Goal: Find specific page/section: Find specific page/section

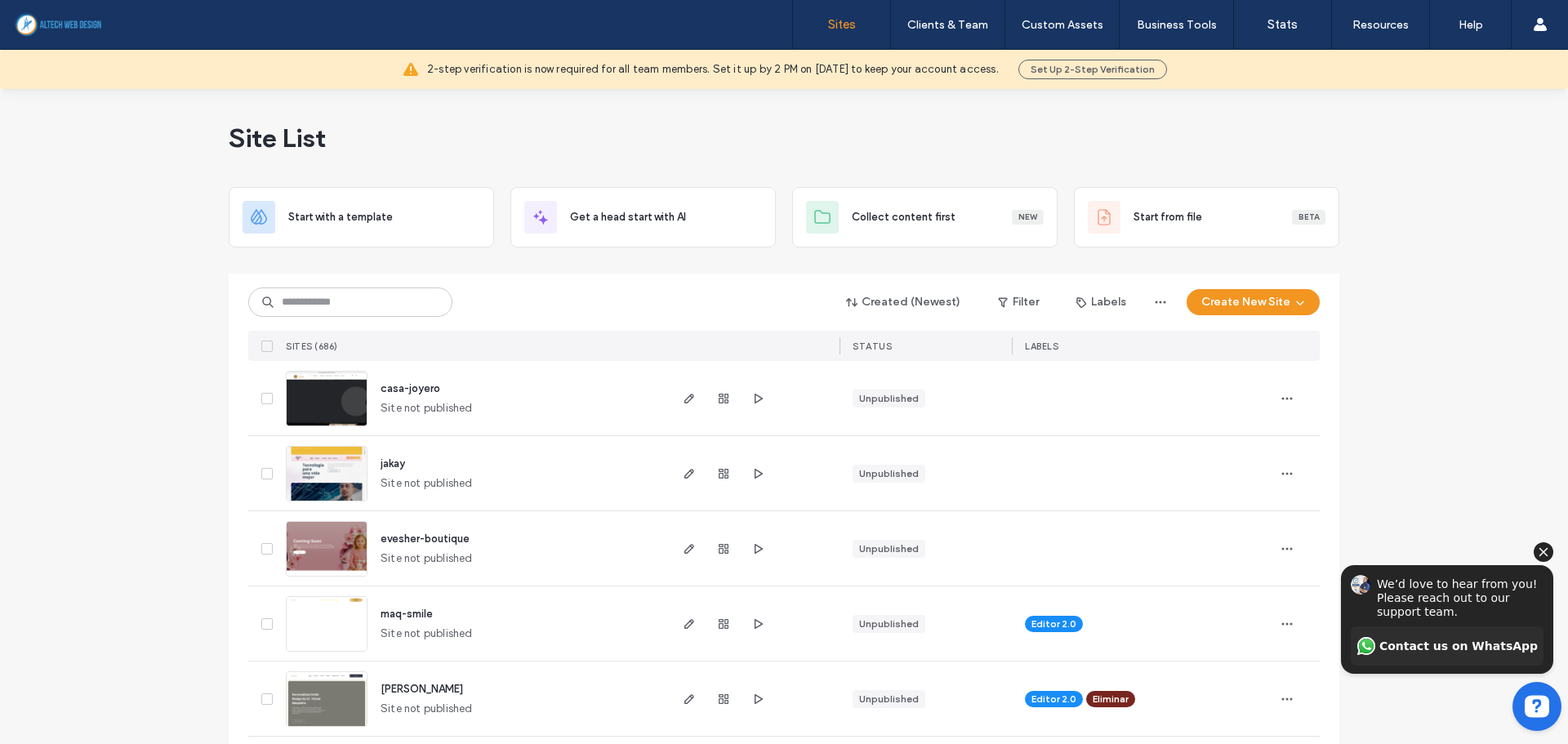
click at [1546, 550] on icon "Hide invitation" at bounding box center [1543, 551] width 9 height 9
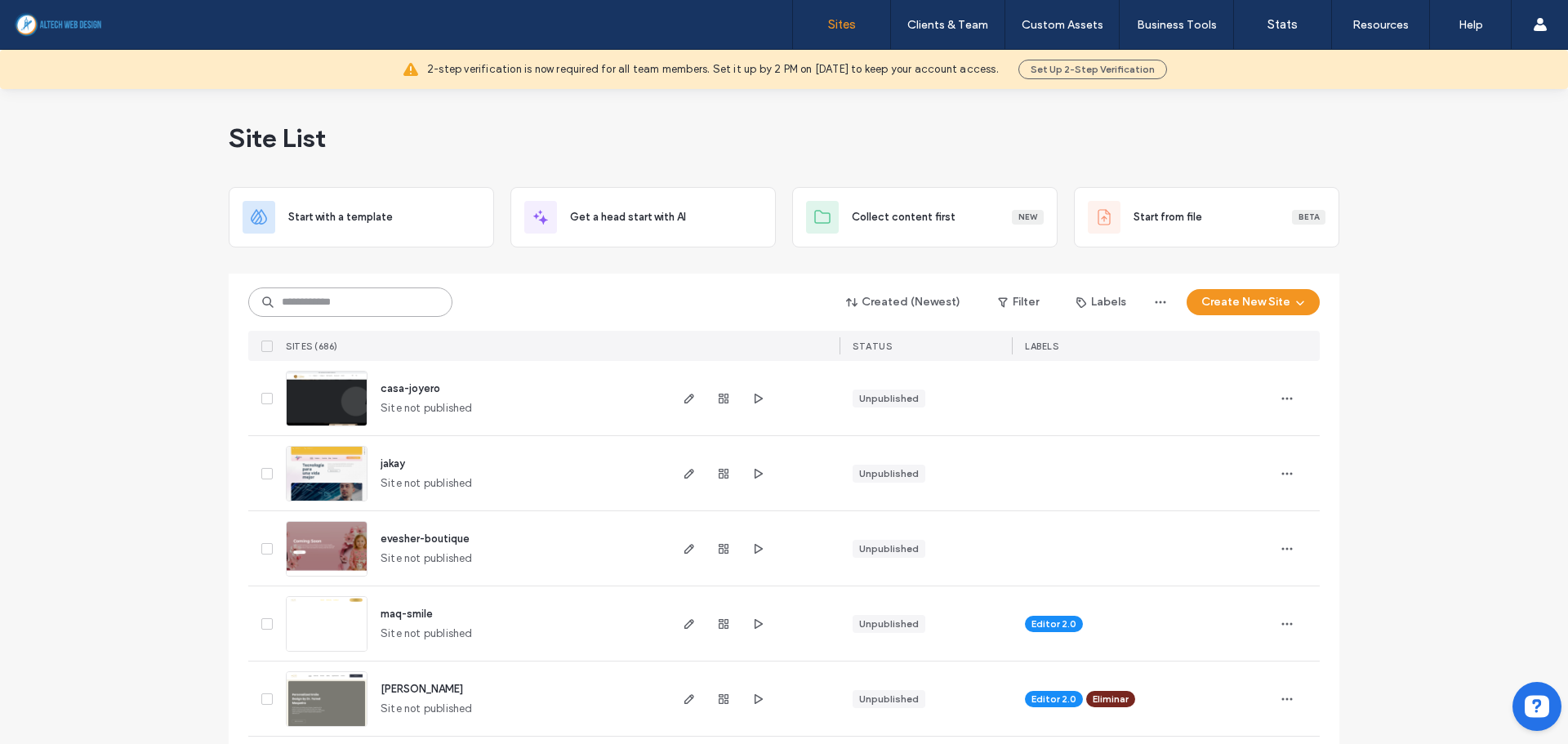
click at [427, 305] on input at bounding box center [350, 302] width 204 height 30
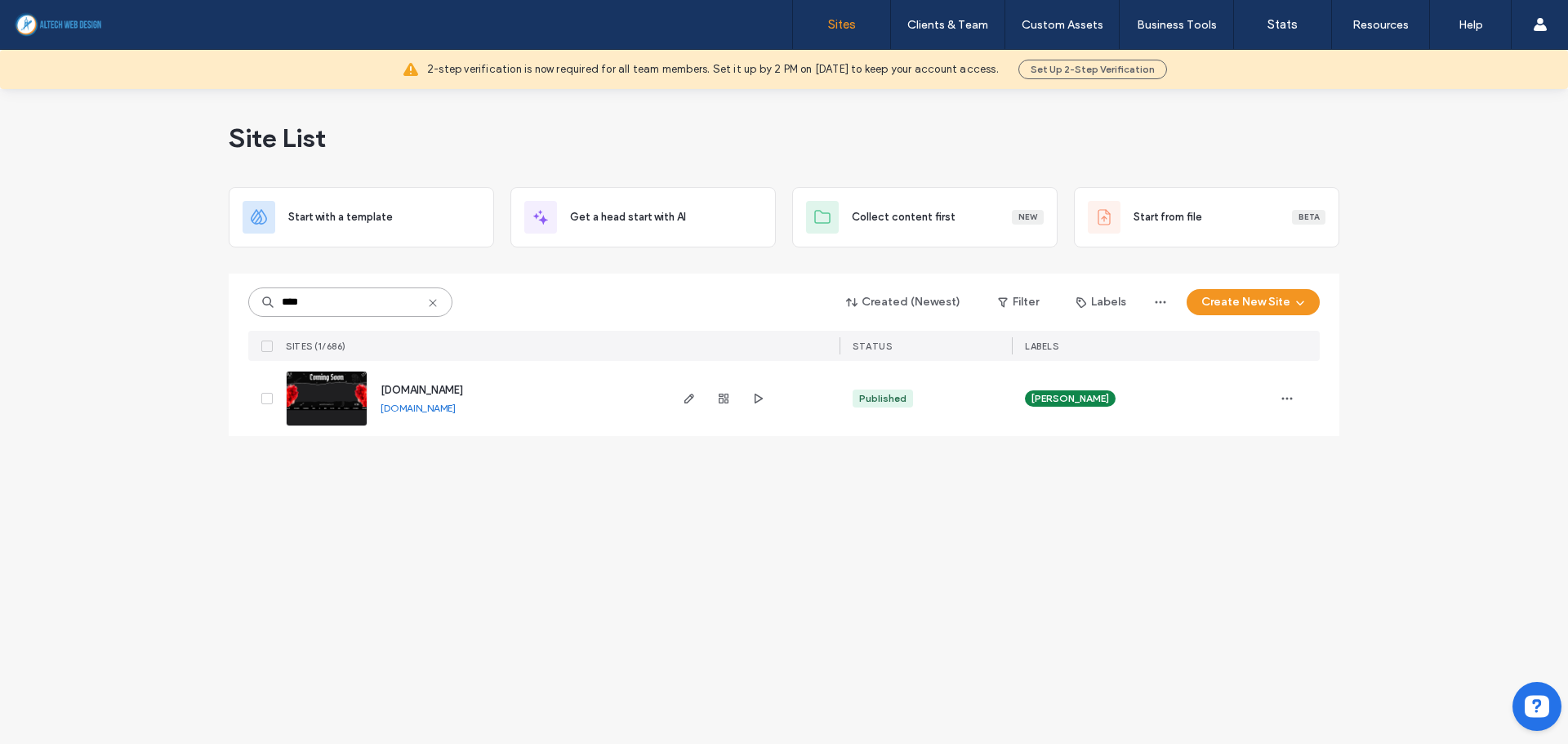
type input "****"
click at [713, 401] on div at bounding box center [722, 399] width 88 height 76
click at [713, 401] on span "button" at bounding box center [723, 398] width 20 height 20
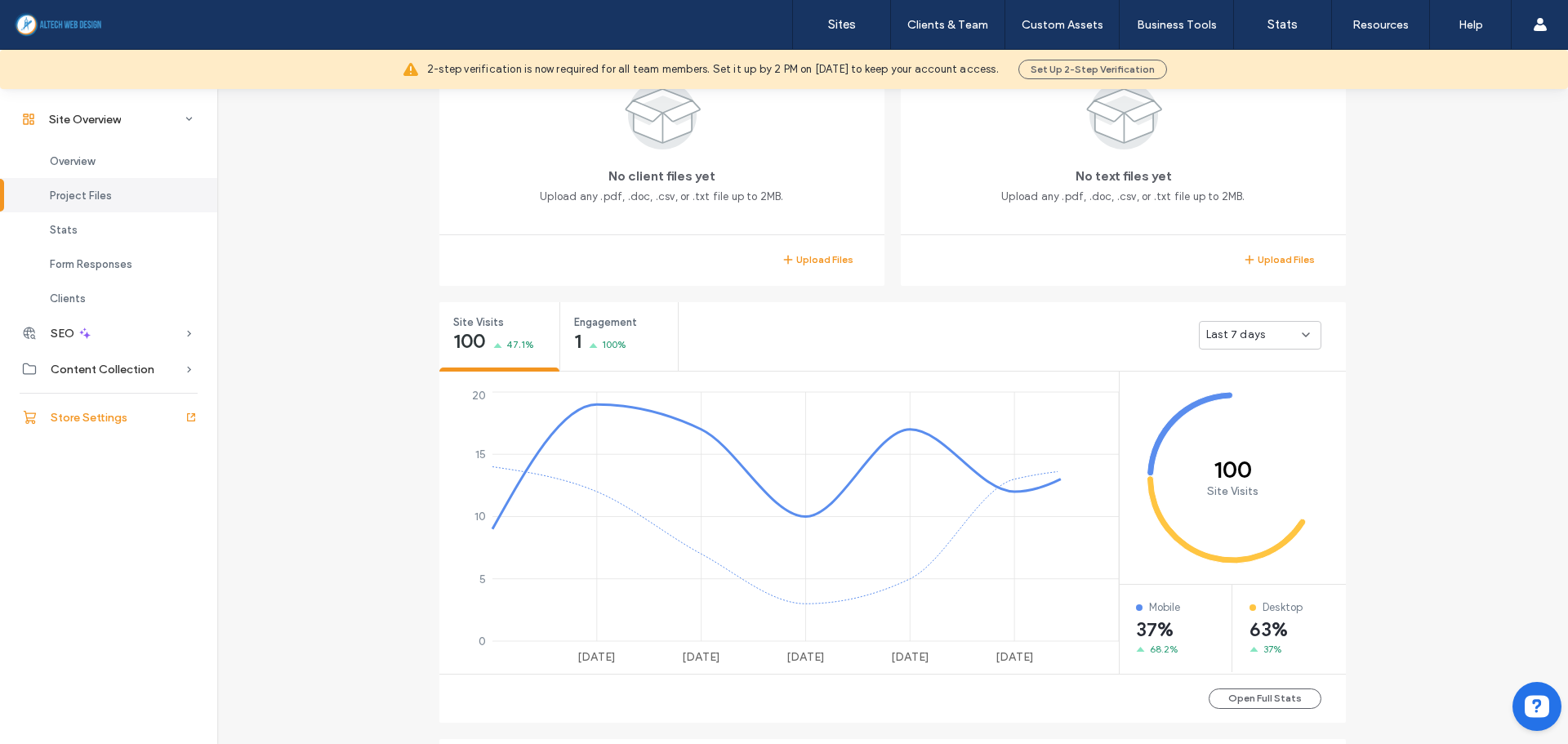
scroll to position [318, 0]
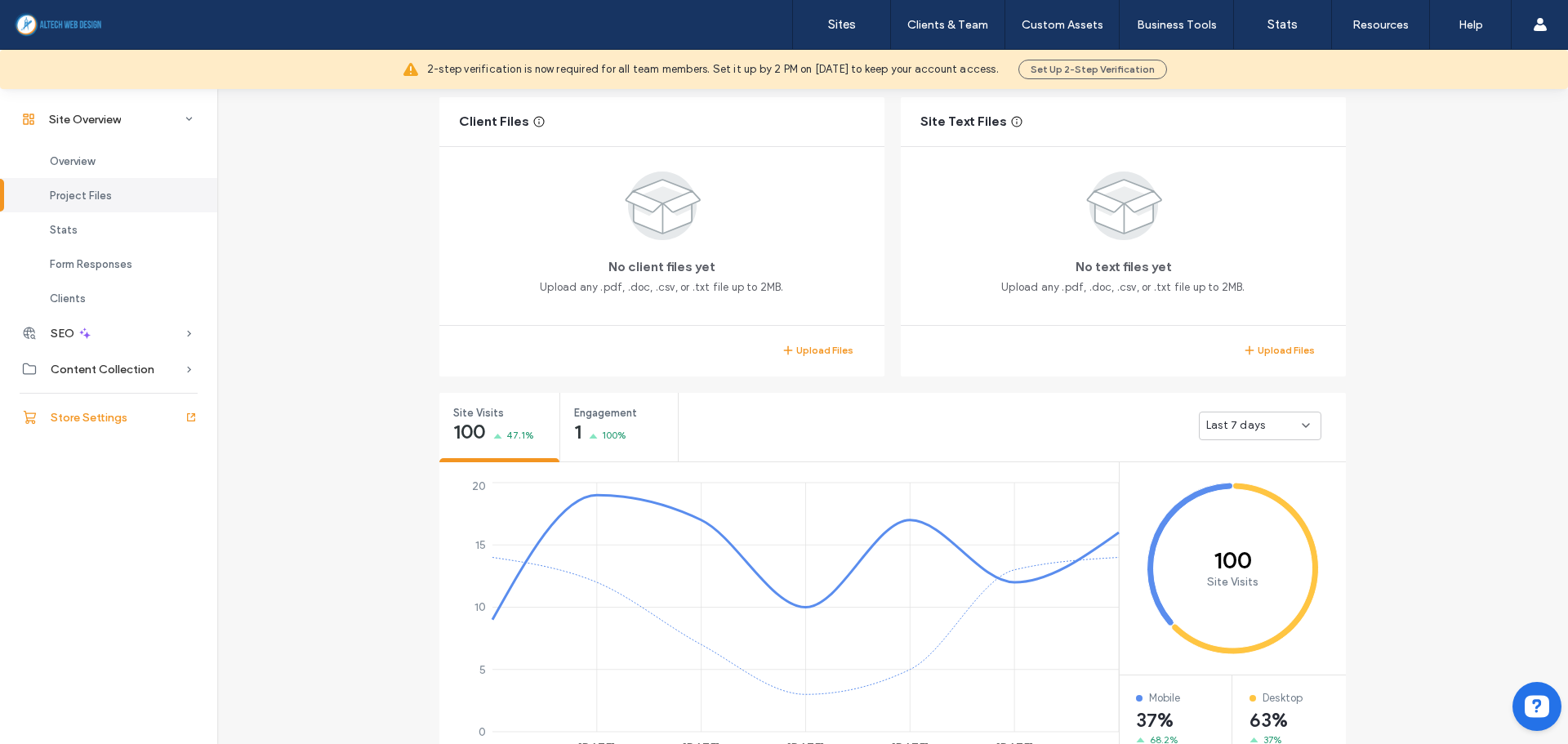
click at [77, 420] on span "Store Settings" at bounding box center [89, 417] width 76 height 14
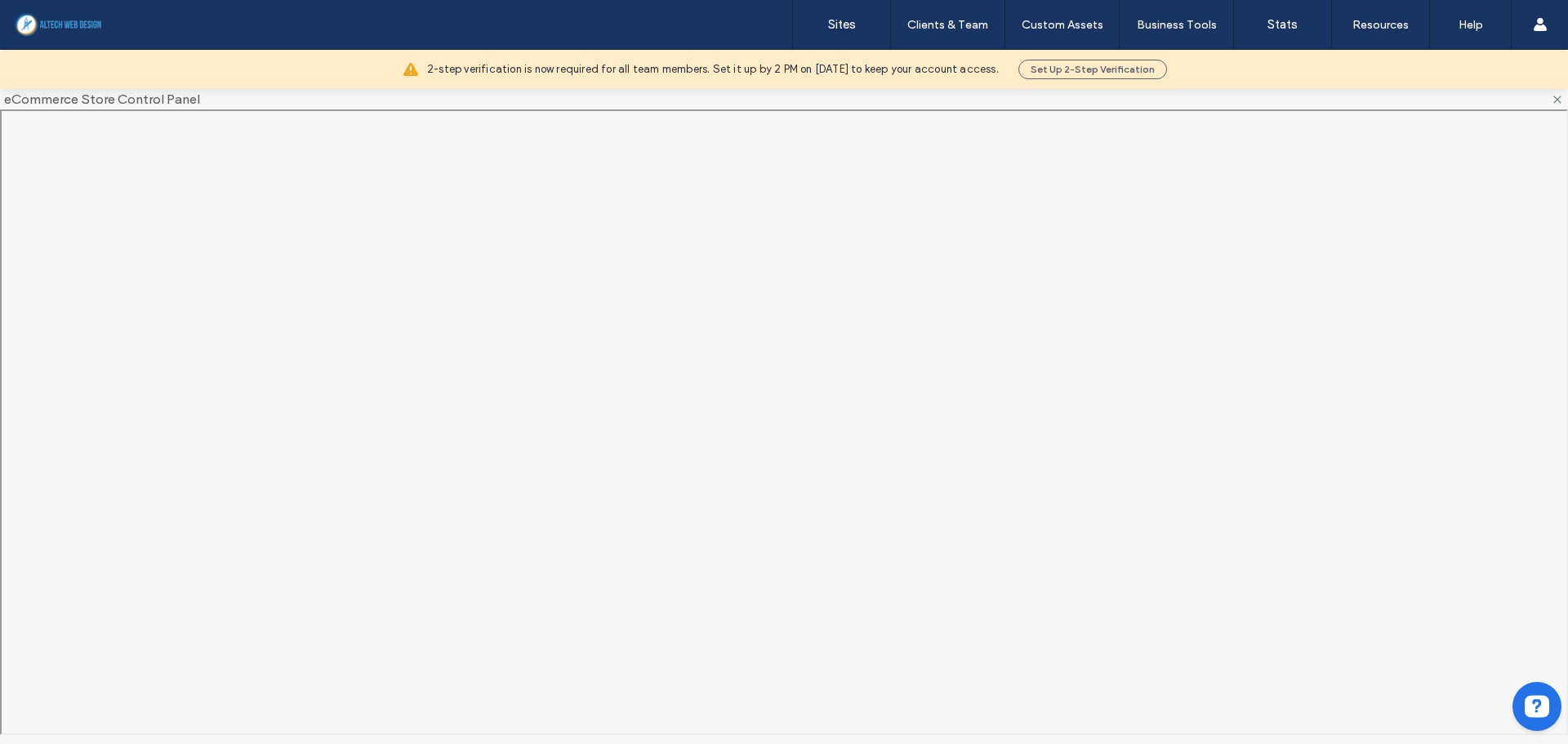
scroll to position [0, 0]
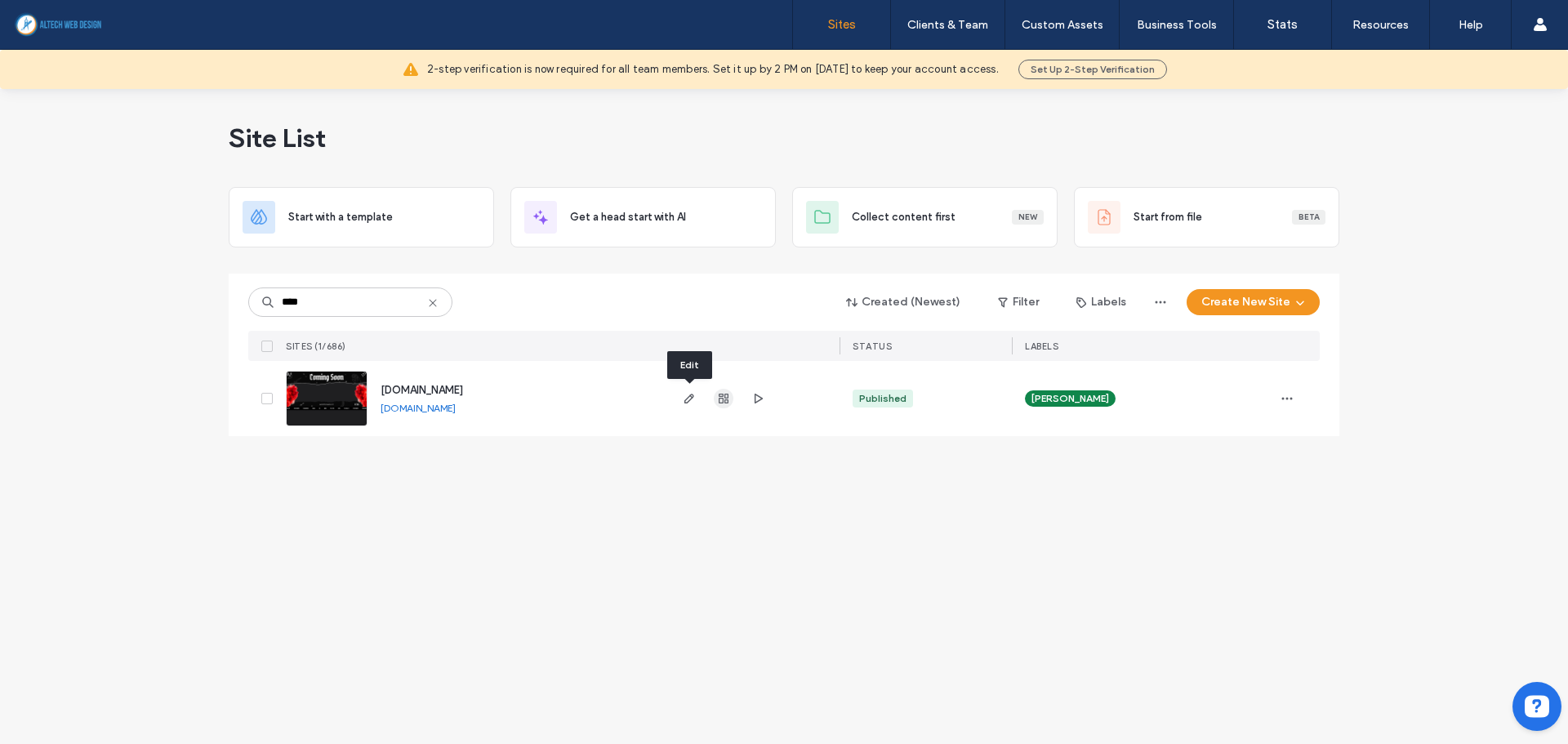
type input "****"
click at [713, 395] on span "button" at bounding box center [723, 398] width 20 height 20
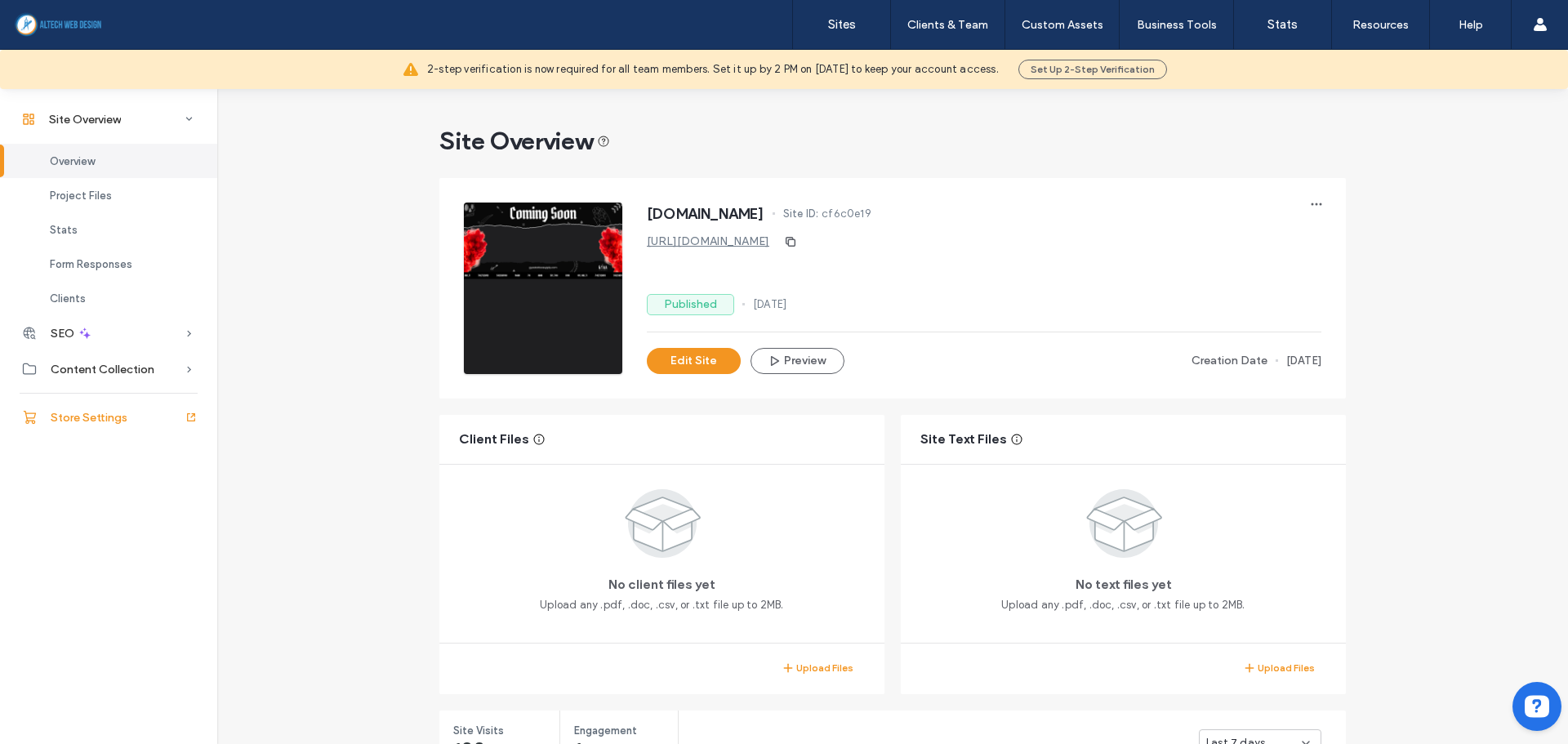
click at [85, 415] on span "Store Settings" at bounding box center [89, 417] width 76 height 14
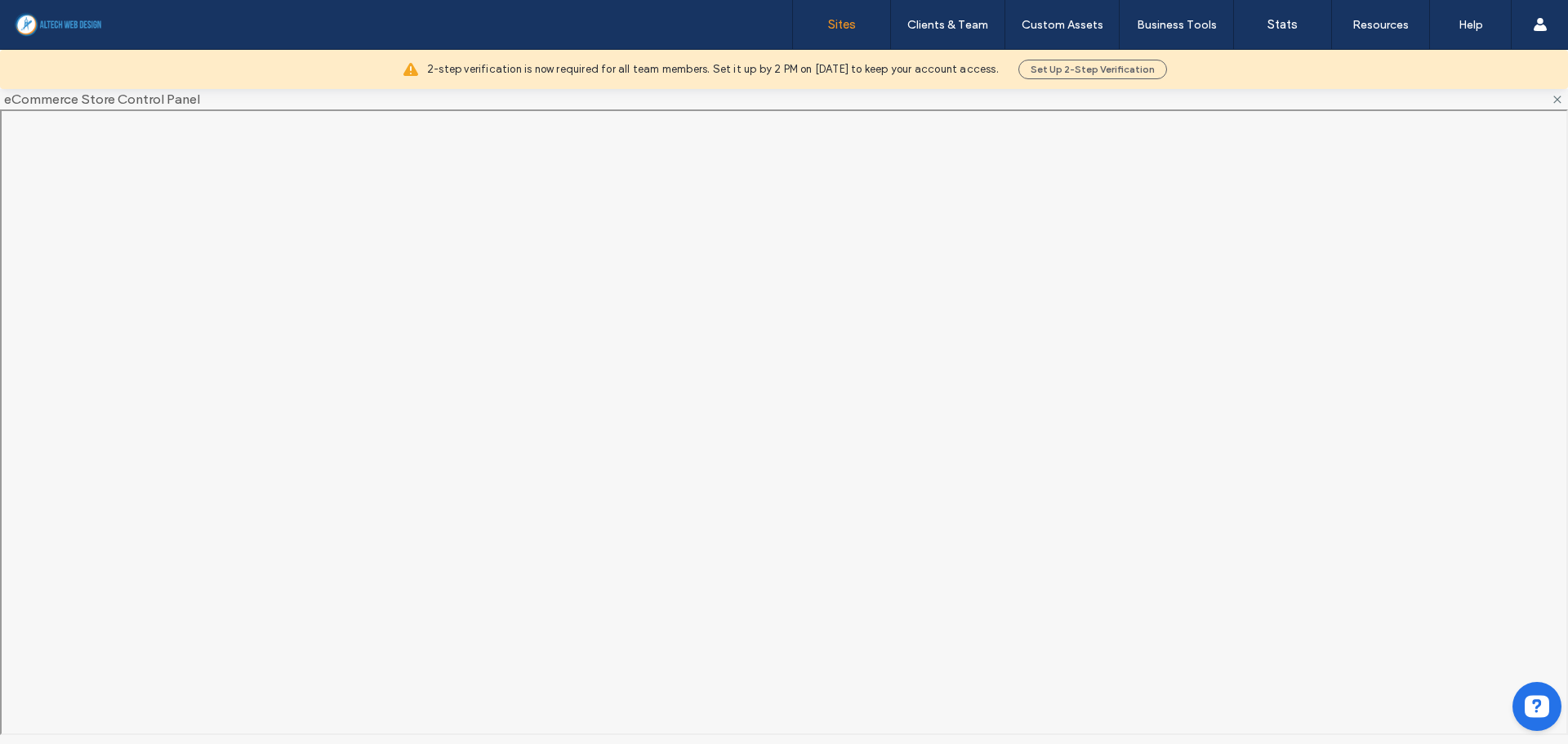
click at [829, 25] on label "Sites" at bounding box center [841, 25] width 28 height 15
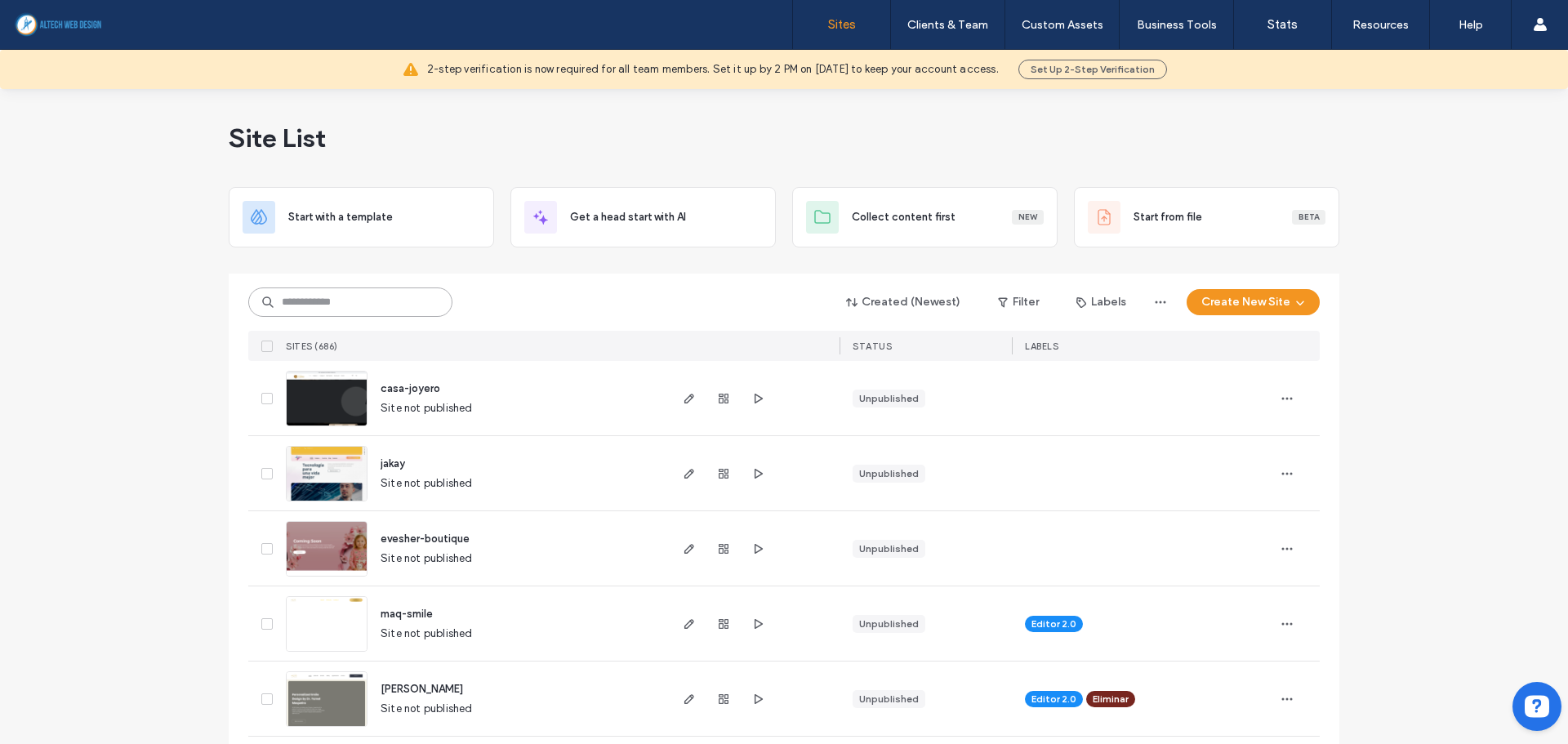
click at [377, 299] on input at bounding box center [350, 302] width 204 height 30
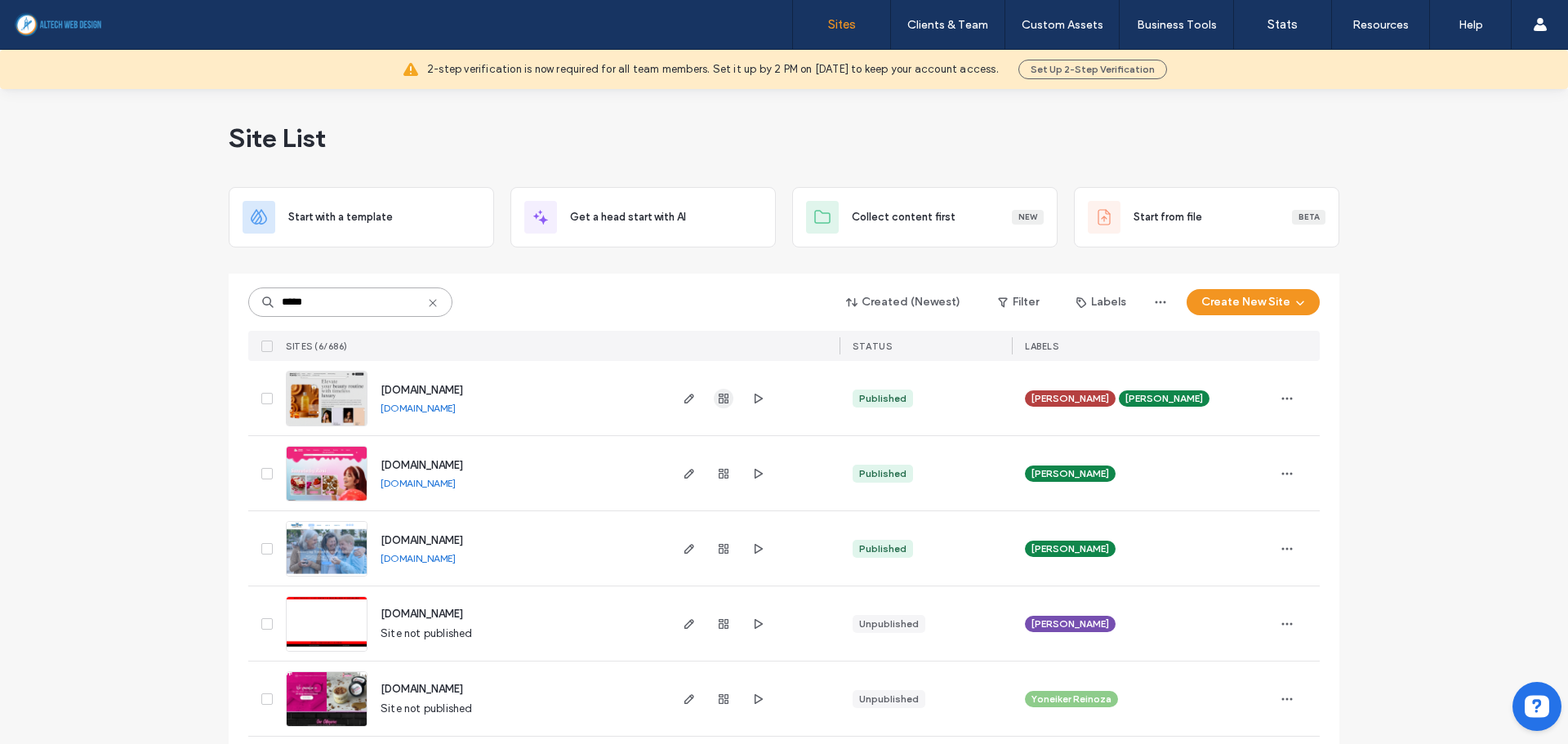
type input "*****"
click at [718, 402] on use "button" at bounding box center [723, 398] width 10 height 10
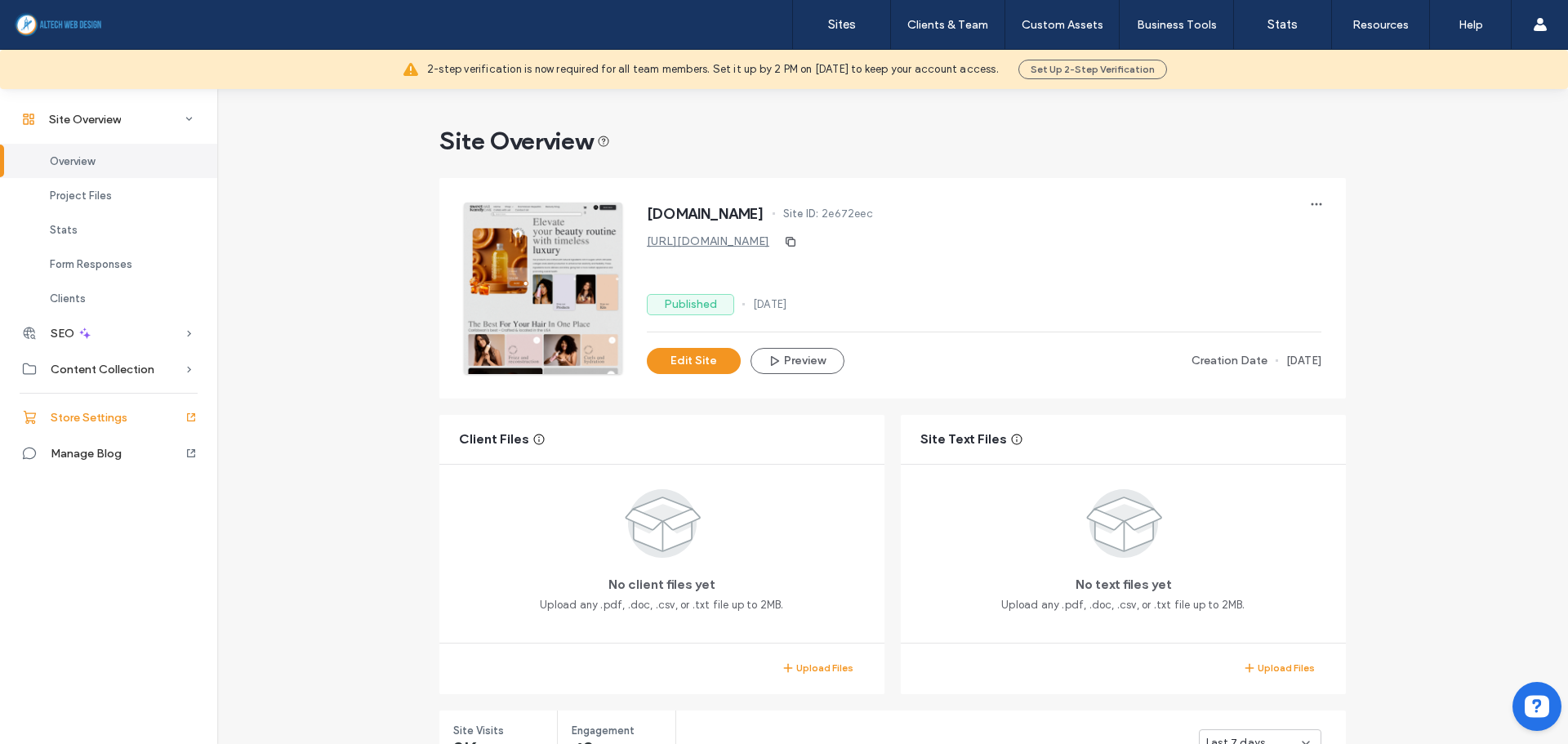
click at [102, 425] on div "Store Settings" at bounding box center [108, 417] width 218 height 36
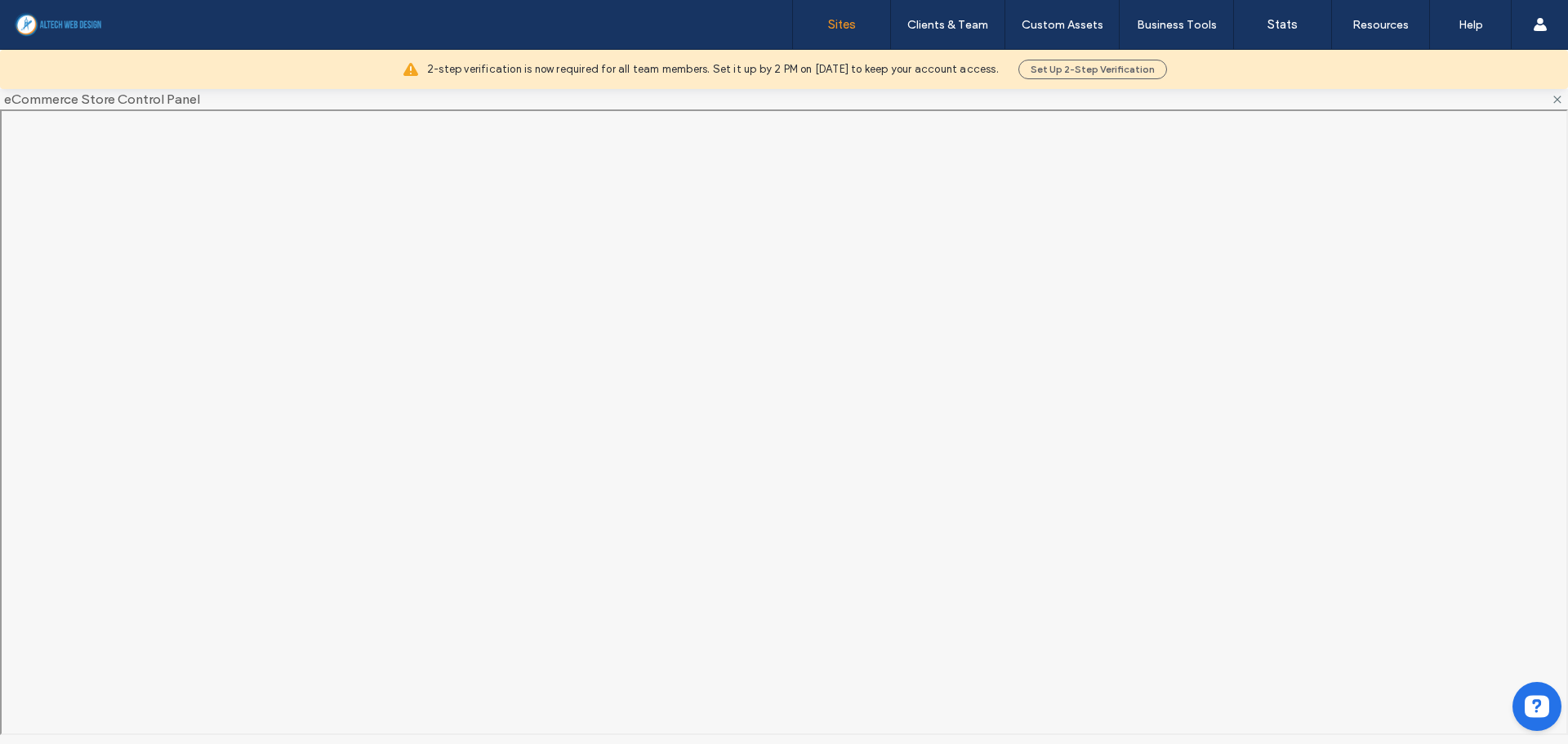
click at [823, 21] on link "Sites" at bounding box center [841, 25] width 97 height 49
